Goal: Navigation & Orientation: Find specific page/section

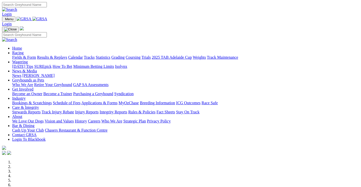
click at [24, 51] on link "Racing" at bounding box center [17, 53] width 11 height 4
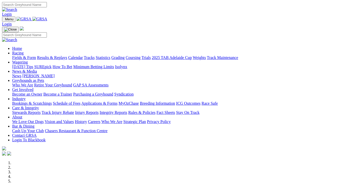
click at [24, 51] on link "Racing" at bounding box center [17, 53] width 11 height 4
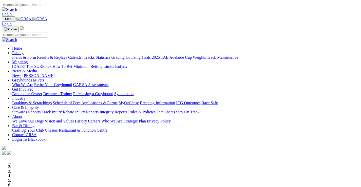
click at [24, 51] on link "Racing" at bounding box center [17, 53] width 11 height 4
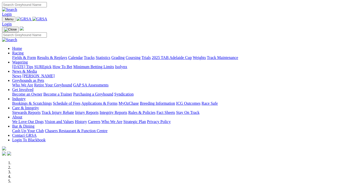
click at [21, 55] on link "Fields & Form" at bounding box center [24, 57] width 24 height 4
